Goal: Task Accomplishment & Management: Manage account settings

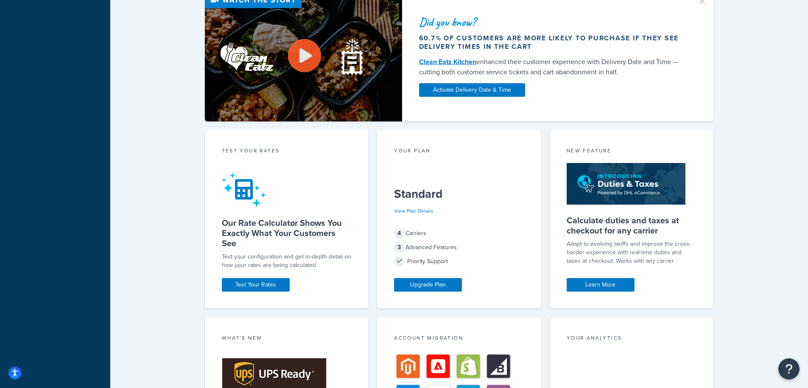
scroll to position [556, 0]
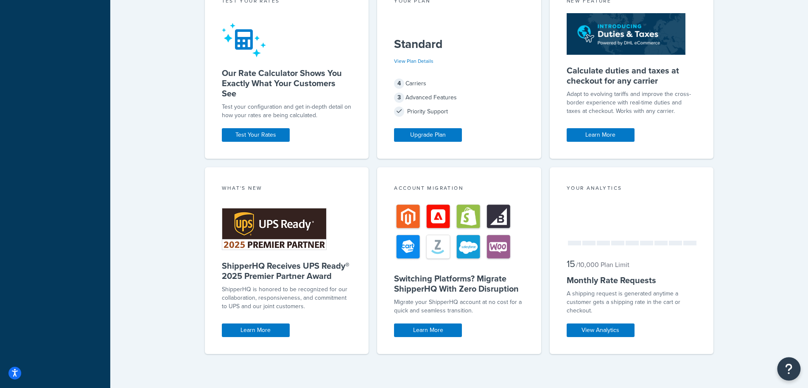
click at [787, 364] on icon "Open Resource Center" at bounding box center [789, 369] width 8 height 12
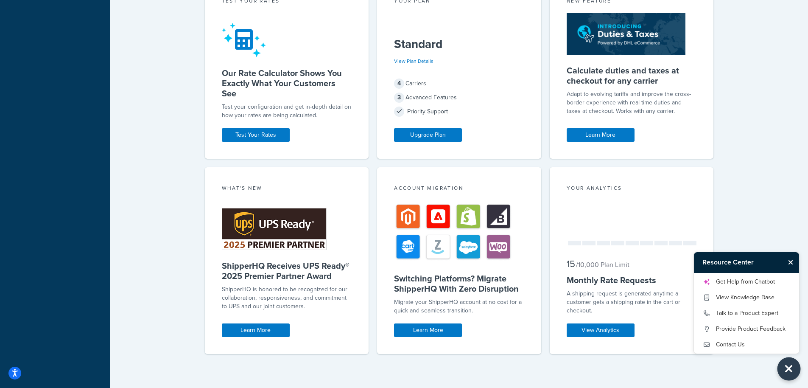
click at [786, 372] on icon "Close Resource Center" at bounding box center [788, 369] width 9 height 12
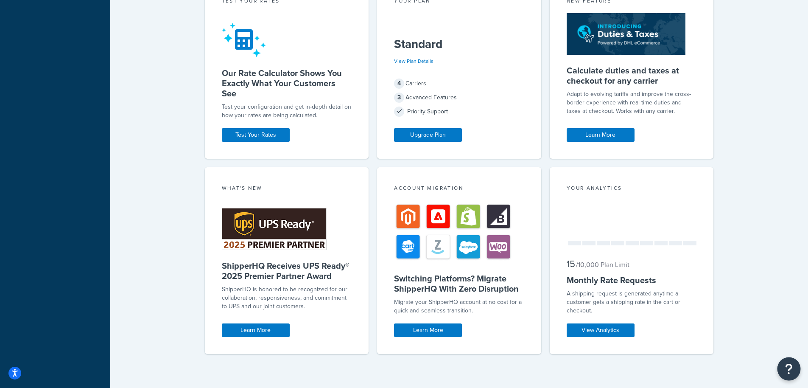
click at [786, 372] on icon "Open Resource Center" at bounding box center [789, 369] width 8 height 12
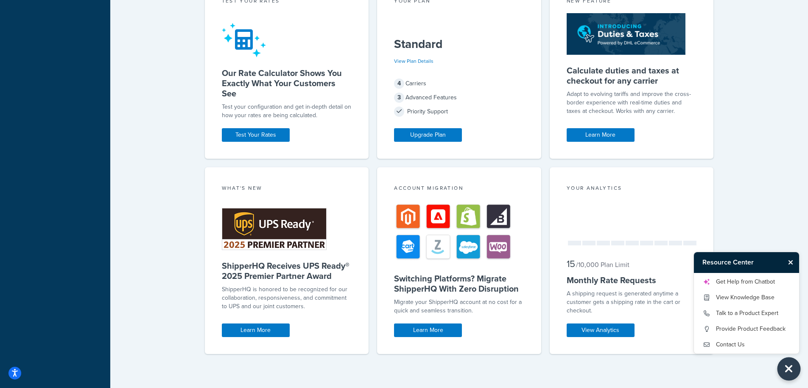
click at [786, 372] on icon "Close Resource Center" at bounding box center [788, 369] width 9 height 12
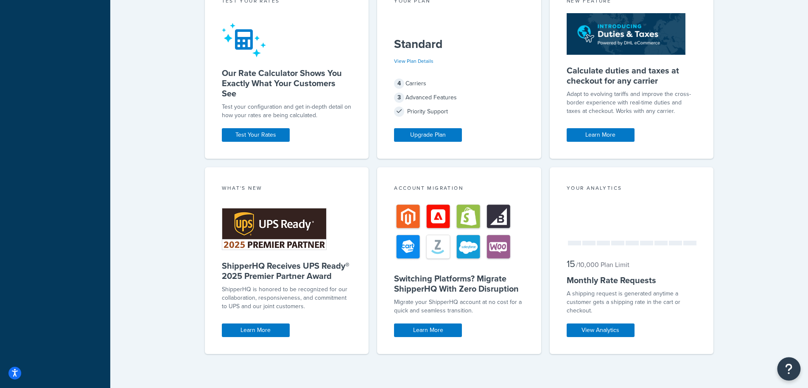
click at [786, 372] on icon "Open Resource Center" at bounding box center [789, 369] width 8 height 12
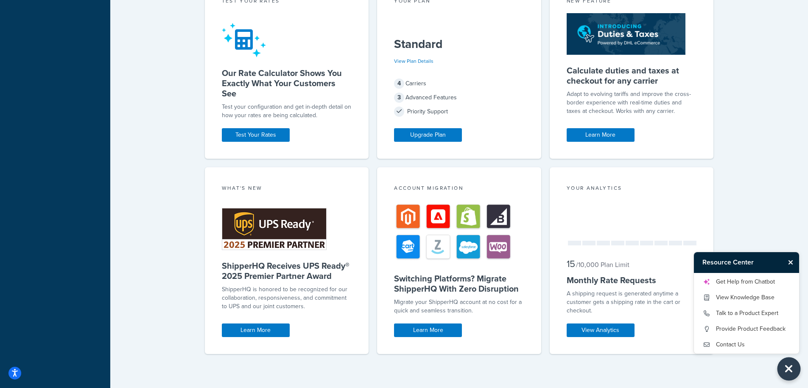
click at [786, 372] on icon "Close Resource Center" at bounding box center [788, 369] width 9 height 12
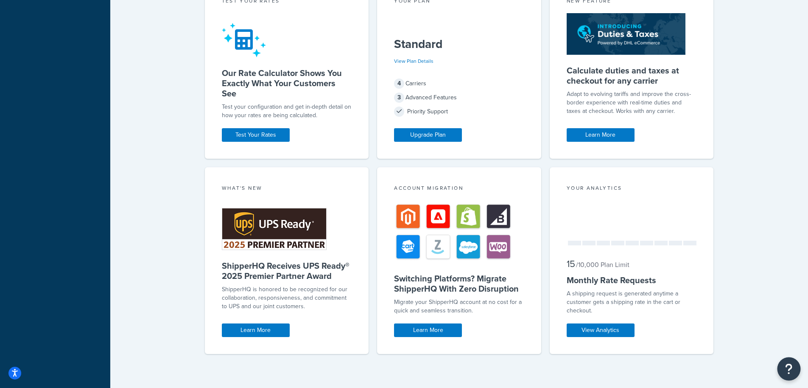
click at [786, 372] on icon "Open Resource Center" at bounding box center [789, 369] width 8 height 12
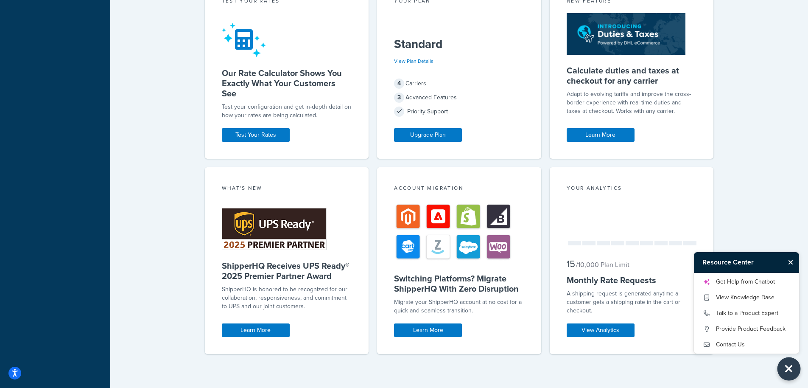
click at [786, 372] on icon "Close Resource Center" at bounding box center [788, 369] width 9 height 12
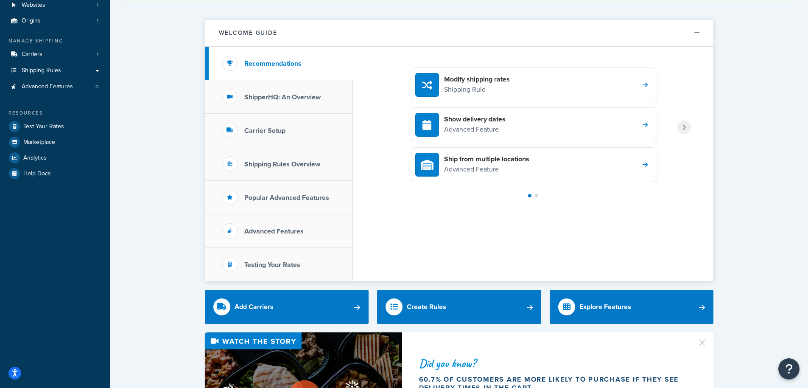
scroll to position [0, 0]
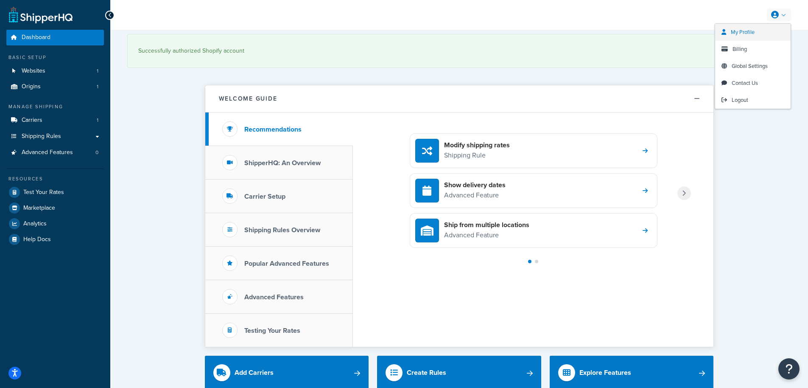
click at [734, 33] on span "My Profile" at bounding box center [743, 32] width 24 height 8
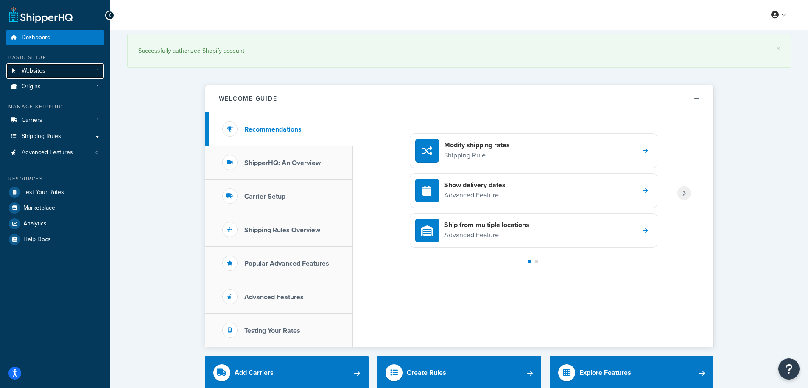
click at [45, 74] on link "Websites 1" at bounding box center [55, 71] width 98 height 16
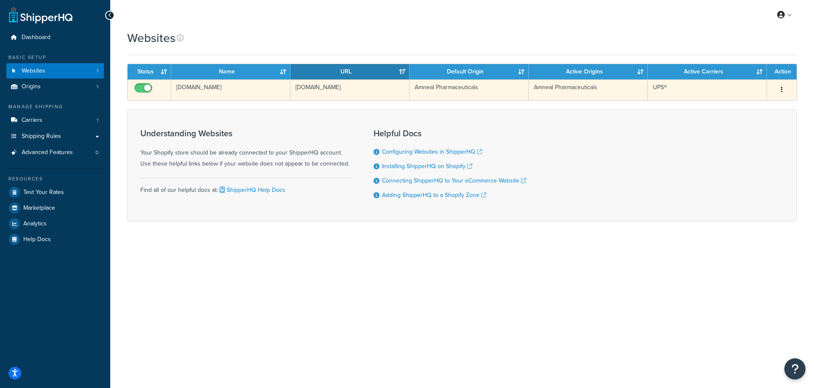
click at [783, 89] on button "button" at bounding box center [782, 90] width 12 height 14
click at [783, 86] on button "button" at bounding box center [782, 90] width 12 height 14
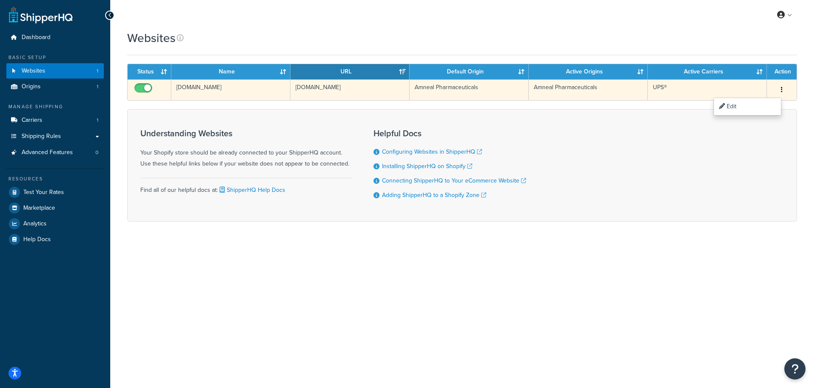
click at [783, 86] on button "button" at bounding box center [782, 90] width 12 height 14
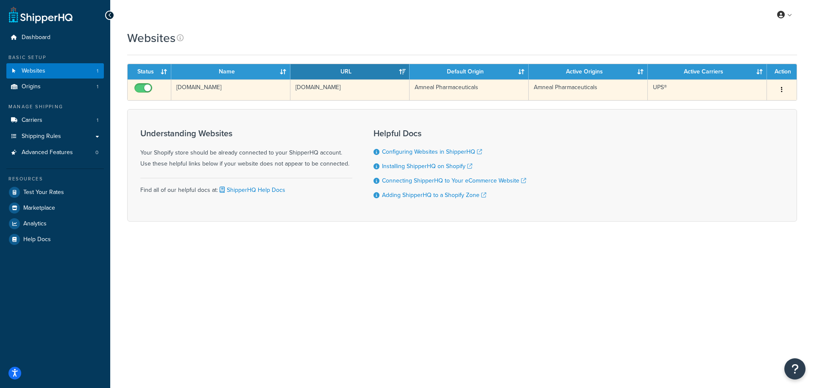
click at [783, 86] on button "button" at bounding box center [782, 90] width 12 height 14
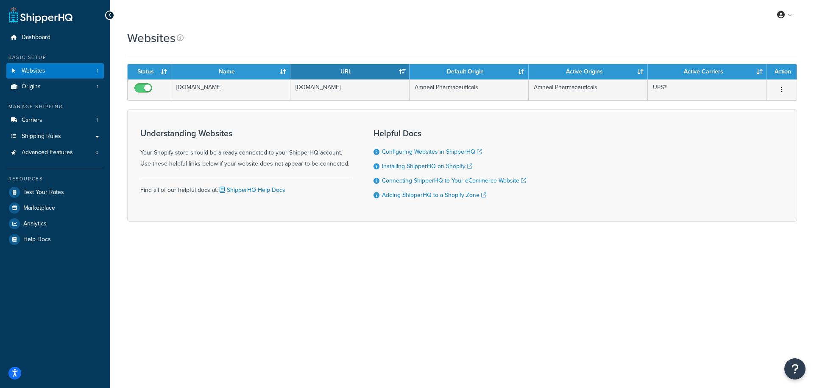
click at [40, 97] on ul "Dashboard Basic Setup Websites 1 Origins 1 Manage Shipping Carriers 1 Shipping …" at bounding box center [55, 138] width 98 height 217
click at [39, 87] on span "Origins" at bounding box center [31, 86] width 19 height 7
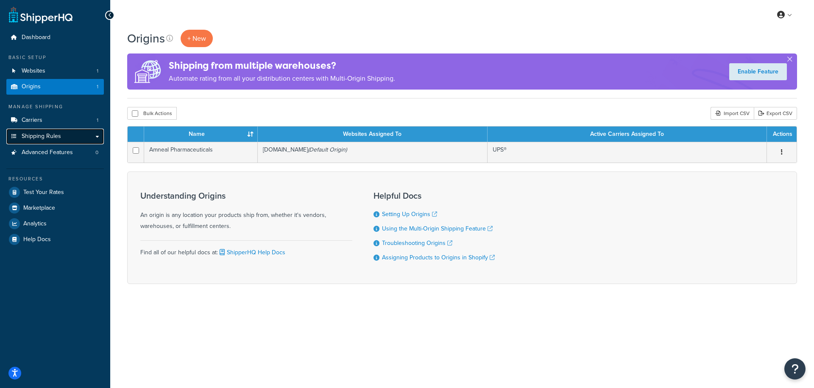
click at [45, 133] on span "Shipping Rules" at bounding box center [41, 136] width 39 height 7
